Goal: Use online tool/utility: Utilize a website feature to perform a specific function

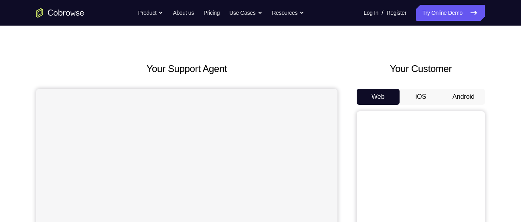
scroll to position [13, 0]
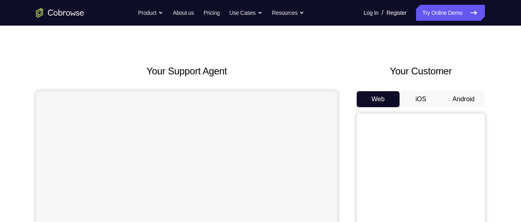
click at [464, 101] on button "Android" at bounding box center [463, 99] width 43 height 16
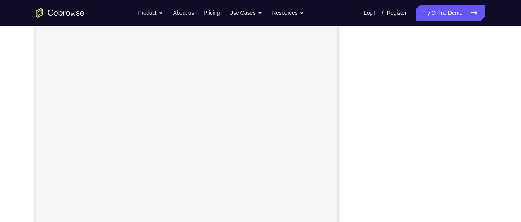
scroll to position [119, 0]
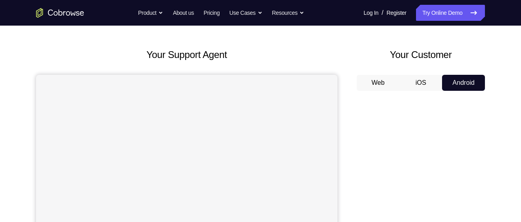
scroll to position [26, 0]
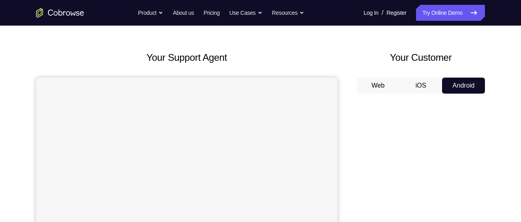
click at [418, 79] on button "iOS" at bounding box center [420, 86] width 43 height 16
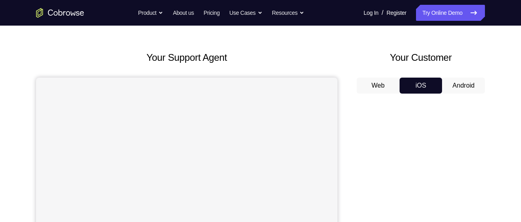
click at [374, 85] on button "Web" at bounding box center [378, 86] width 43 height 16
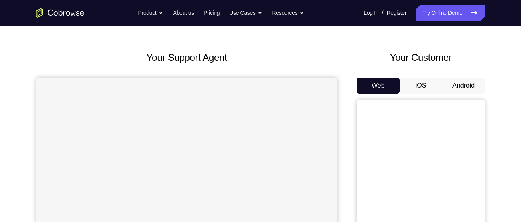
click at [471, 81] on button "Android" at bounding box center [463, 86] width 43 height 16
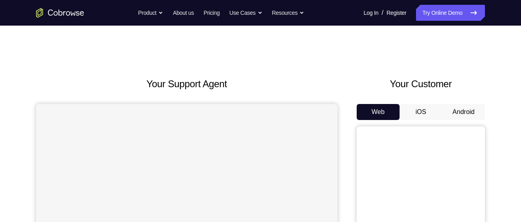
click at [467, 113] on button "Android" at bounding box center [463, 112] width 43 height 16
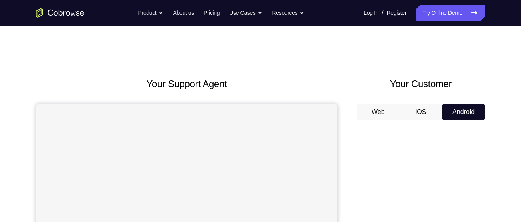
click at [467, 113] on button "Android" at bounding box center [463, 112] width 43 height 16
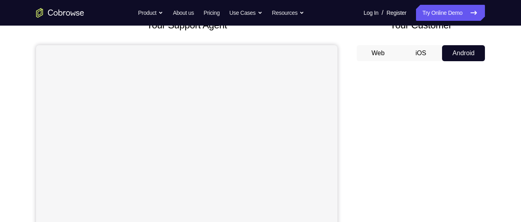
scroll to position [56, 0]
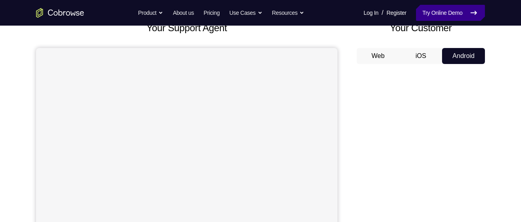
click at [457, 8] on link "Try Online Demo" at bounding box center [450, 13] width 69 height 16
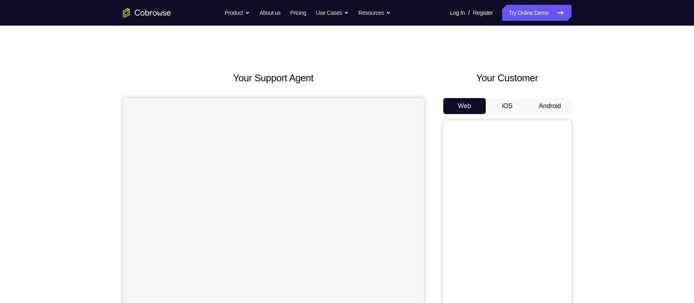
scroll to position [5, 0]
click at [549, 101] on button "Android" at bounding box center [550, 107] width 43 height 16
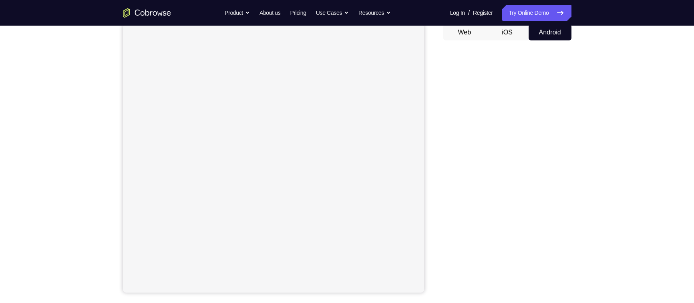
scroll to position [80, 0]
click at [506, 36] on button "iOS" at bounding box center [507, 32] width 43 height 16
click at [469, 30] on button "Web" at bounding box center [464, 32] width 43 height 16
click at [511, 28] on button "iOS" at bounding box center [507, 32] width 43 height 16
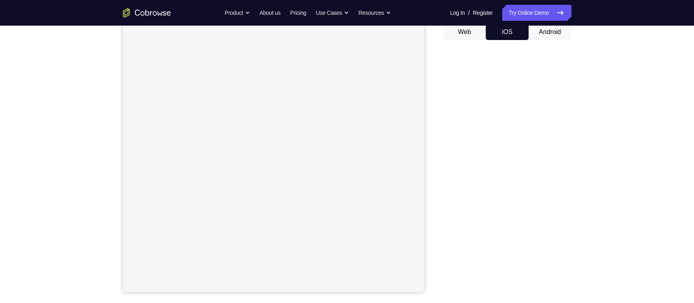
click at [542, 32] on button "Android" at bounding box center [550, 32] width 43 height 16
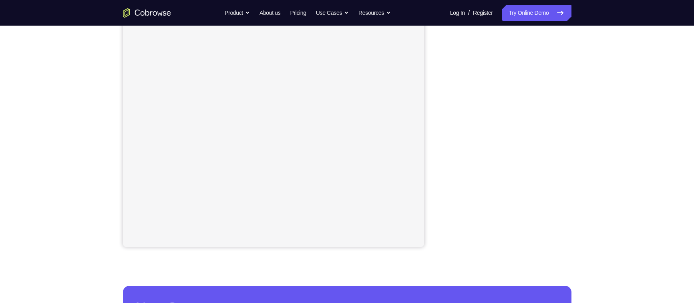
scroll to position [95, 0]
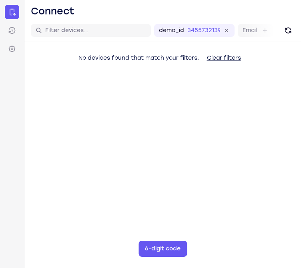
click at [171, 169] on main "demo_id 3455732139 3455732139 Email User ID Device ID Device name 6-digit code …" at bounding box center [162, 153] width 277 height 268
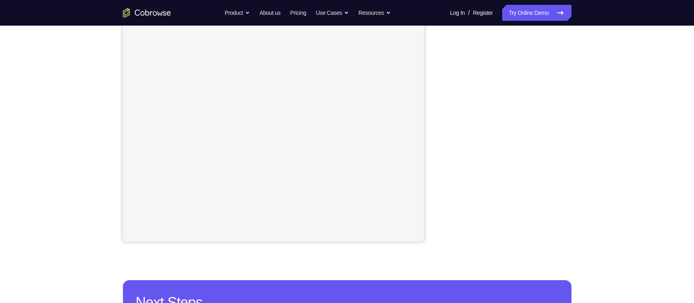
scroll to position [131, 0]
